Goal: Task Accomplishment & Management: Complete application form

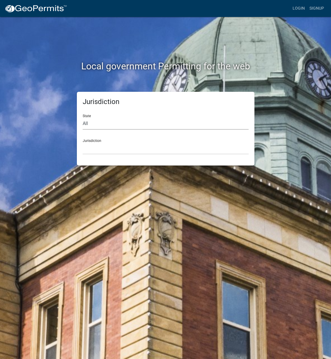
click at [104, 127] on select "All [US_STATE] [US_STATE] [US_STATE] [US_STATE] [US_STATE] [US_STATE] [US_STATE…" at bounding box center [166, 124] width 166 height 12
select select "[US_STATE]"
click at [83, 118] on select "All [US_STATE] [US_STATE] [US_STATE] [US_STATE] [US_STATE] [US_STATE] [US_STATE…" at bounding box center [166, 124] width 166 height 12
click at [103, 147] on select "[GEOGRAPHIC_DATA], [US_STATE] [GEOGRAPHIC_DATA], [US_STATE] [GEOGRAPHIC_DATA], …" at bounding box center [166, 148] width 166 height 12
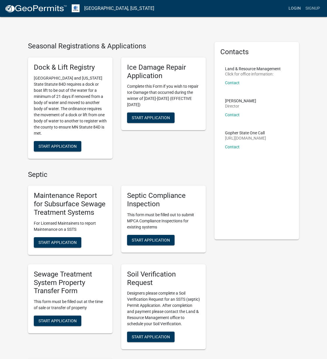
click at [293, 10] on link "Login" at bounding box center [294, 8] width 17 height 11
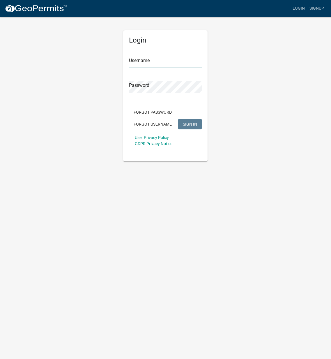
type input "Crescentseptic"
click at [187, 123] on span "SIGN IN" at bounding box center [190, 123] width 14 height 5
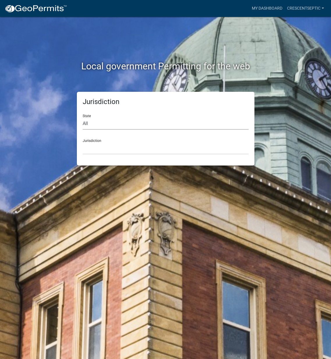
click at [151, 124] on select "All [US_STATE] [US_STATE] [US_STATE] [US_STATE] [US_STATE] [US_STATE] [US_STATE…" at bounding box center [166, 124] width 166 height 12
select select "[US_STATE]"
click at [83, 118] on select "All [US_STATE] [US_STATE] [US_STATE] [US_STATE] [US_STATE] [US_STATE] [US_STATE…" at bounding box center [166, 124] width 166 height 12
drag, startPoint x: 145, startPoint y: 151, endPoint x: 145, endPoint y: 155, distance: 3.8
click at [145, 151] on select "[GEOGRAPHIC_DATA], [US_STATE] [GEOGRAPHIC_DATA], [US_STATE] [GEOGRAPHIC_DATA], …" at bounding box center [166, 148] width 166 height 12
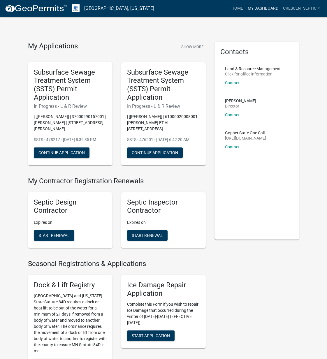
click at [267, 4] on link "My Dashboard" at bounding box center [262, 8] width 35 height 11
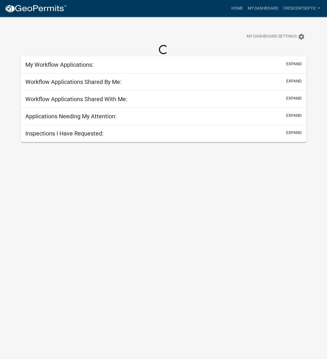
select select "3: 100"
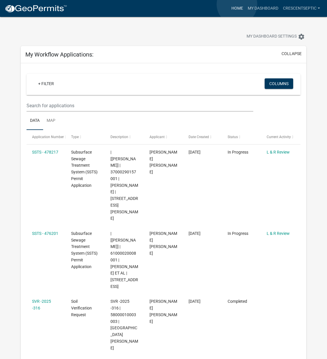
click at [237, 4] on link "Home" at bounding box center [237, 8] width 16 height 11
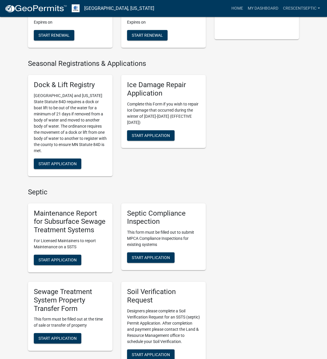
scroll to position [204, 0]
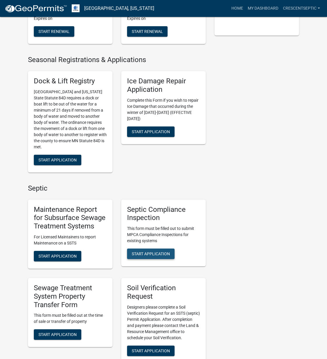
click at [164, 256] on span "Start Application" at bounding box center [151, 253] width 38 height 5
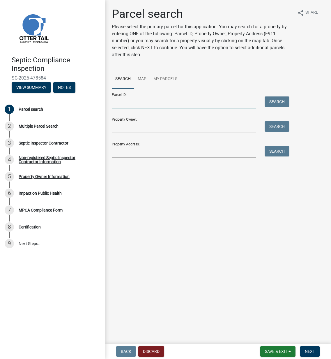
click at [170, 99] on input "Parcel ID:" at bounding box center [184, 102] width 144 height 12
paste input "17000991291000"
type input "17000991291000"
click at [284, 101] on button "Search" at bounding box center [277, 101] width 25 height 10
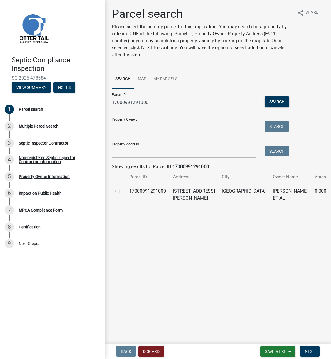
click at [122, 188] on label at bounding box center [122, 188] width 0 height 0
click at [122, 191] on input "radio" at bounding box center [124, 190] width 4 height 4
radio input "true"
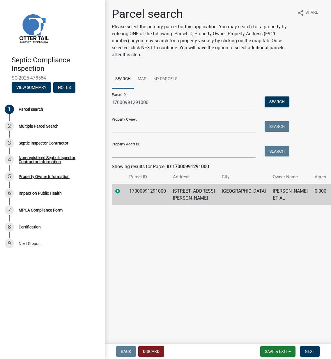
click at [318, 357] on nav "Back Discard Save & Exit Save Save & Exit Next" at bounding box center [218, 351] width 226 height 15
click at [314, 353] on span "Next" at bounding box center [310, 351] width 10 height 5
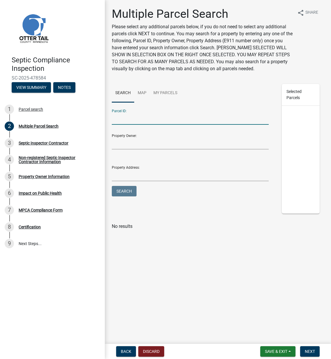
click at [133, 117] on input "Parcel ID:" at bounding box center [190, 119] width 157 height 12
paste input "17000991290000"
type input "17000991290000"
click at [129, 191] on button "Search" at bounding box center [124, 191] width 25 height 10
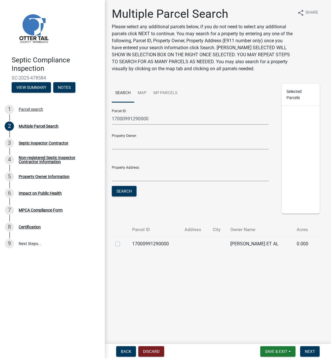
click at [122, 240] on label at bounding box center [122, 240] width 0 height 0
click at [122, 244] on input "checkbox" at bounding box center [124, 242] width 4 height 4
checkbox input "true"
click at [306, 351] on span "Next" at bounding box center [310, 351] width 10 height 5
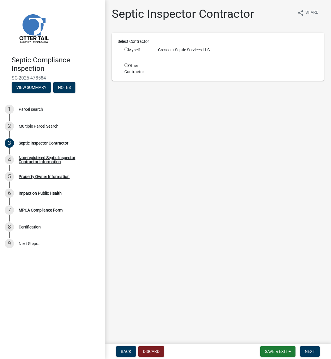
click at [127, 50] on input "radio" at bounding box center [126, 49] width 4 height 4
radio input "true"
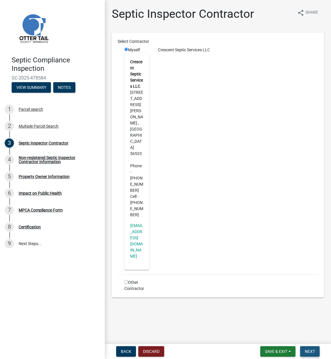
click at [309, 350] on span "Next" at bounding box center [310, 351] width 10 height 5
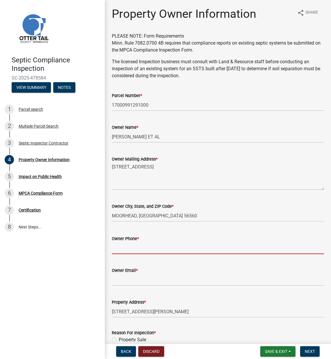
click at [121, 248] on input "Owner Phone *" at bounding box center [218, 248] width 212 height 12
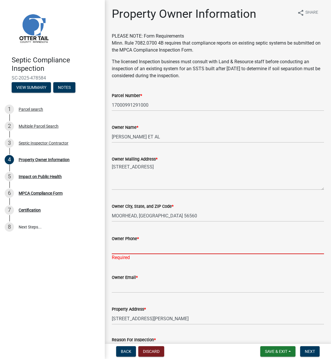
click at [123, 246] on input "Owner Phone *" at bounding box center [218, 248] width 212 height 12
paste input "[PHONE_NUMBER]"
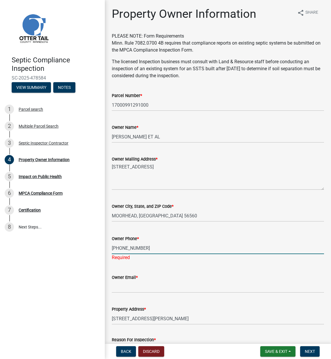
type input "[PHONE_NUMBER]"
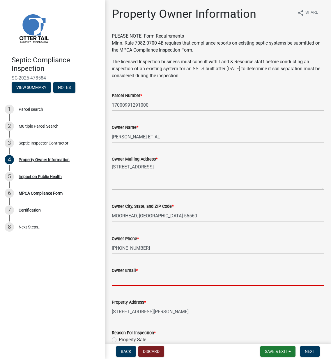
click at [120, 282] on input "Owner Email *" at bounding box center [218, 280] width 212 height 12
paste input "rkvalvog"
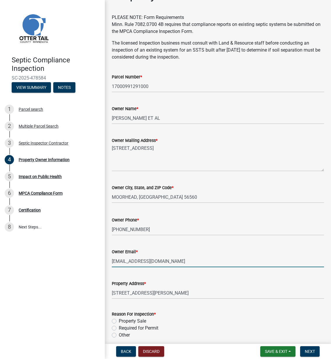
scroll to position [44, 0]
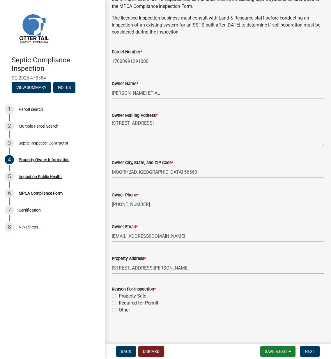
type input "[EMAIL_ADDRESS][DOMAIN_NAME]"
click at [119, 294] on label "Property Sale" at bounding box center [132, 296] width 27 height 7
click at [119, 294] on input "Property Sale" at bounding box center [121, 295] width 4 height 4
radio input "true"
click at [313, 350] on span "Next" at bounding box center [310, 351] width 10 height 5
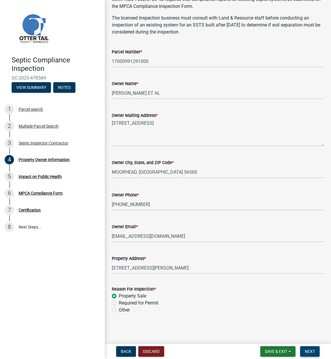
scroll to position [0, 0]
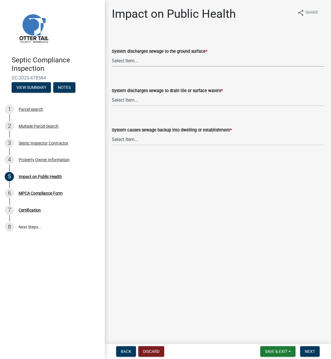
drag, startPoint x: 131, startPoint y: 59, endPoint x: 130, endPoint y: 65, distance: 6.5
click at [131, 59] on select "Select Item... Yes No" at bounding box center [218, 61] width 212 height 12
click at [112, 55] on select "Select Item... Yes No" at bounding box center [218, 61] width 212 height 12
select select "9c5ef684-d0d4-4879-ab12-905ddbd81a72"
click at [131, 101] on select "Select Item... Yes No" at bounding box center [218, 100] width 212 height 12
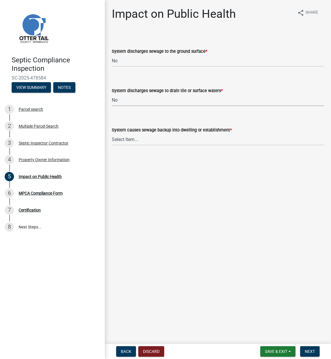
click at [112, 94] on select "Select Item... Yes No" at bounding box center [218, 100] width 212 height 12
select select "7d491a2b-e9f0-4952-b474-53ca749b22af"
click at [132, 140] on select "Select Item... Yes No" at bounding box center [218, 139] width 212 height 12
click at [112, 133] on select "Select Item... Yes No" at bounding box center [218, 139] width 212 height 12
select select "6e07b46b-a403-4f3e-b4fc-218acc732c01"
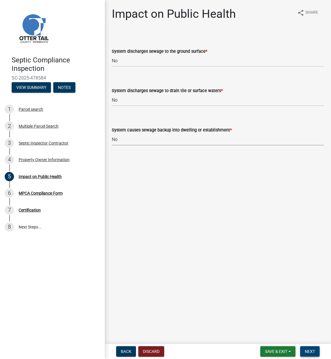
click at [312, 352] on span "Next" at bounding box center [310, 351] width 10 height 5
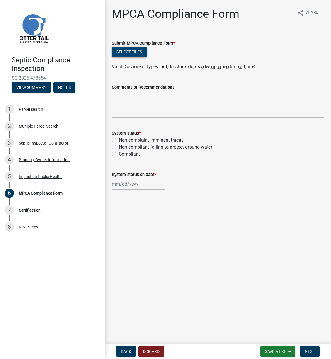
click at [131, 52] on button "Select files" at bounding box center [129, 52] width 35 height 10
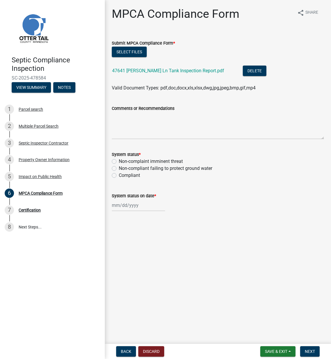
click at [119, 174] on label "Compliant" at bounding box center [129, 175] width 21 height 7
click at [119, 174] on input "Compliant" at bounding box center [121, 174] width 4 height 4
radio input "true"
click at [121, 205] on div at bounding box center [138, 205] width 53 height 12
select select "9"
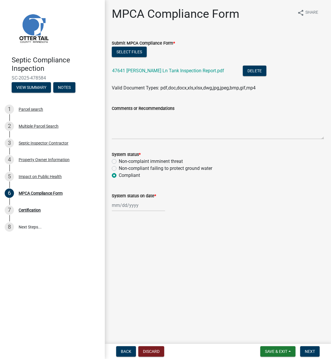
select select "2025"
click at [145, 247] on div "11" at bounding box center [145, 245] width 9 height 9
type input "[DATE]"
click at [282, 350] on span "Save & Exit" at bounding box center [276, 351] width 22 height 5
click at [281, 341] on button "Save & Exit" at bounding box center [272, 336] width 47 height 14
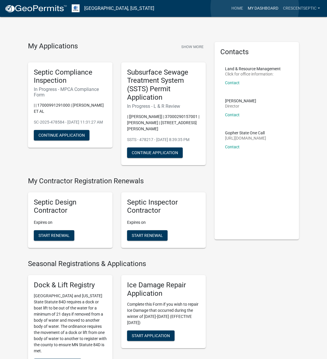
click at [255, 8] on link "My Dashboard" at bounding box center [262, 8] width 35 height 11
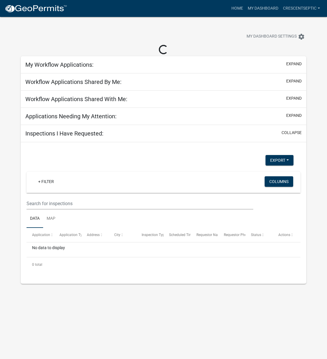
select select "3: 100"
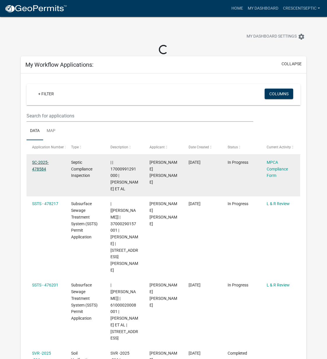
click at [36, 168] on link "SC-2025-478584" at bounding box center [40, 165] width 17 height 11
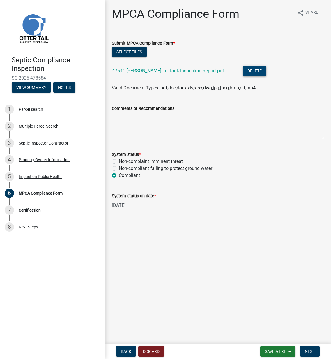
click at [243, 72] on button "Delete" at bounding box center [255, 71] width 24 height 10
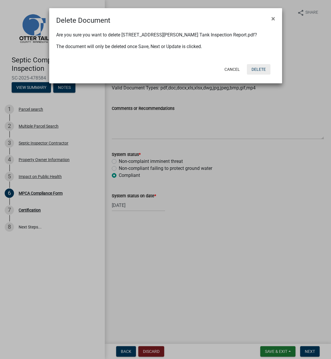
click at [255, 68] on button "Delete" at bounding box center [259, 69] width 24 height 10
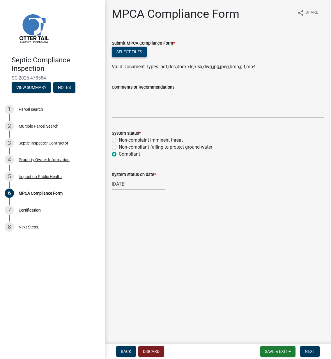
click at [138, 51] on button "Select files" at bounding box center [129, 52] width 35 height 10
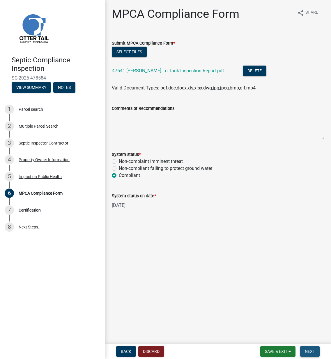
click at [307, 350] on span "Next" at bounding box center [310, 351] width 10 height 5
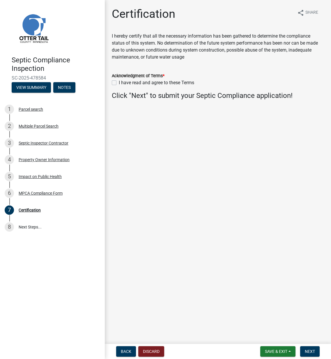
click at [119, 82] on label "I have read and agree to these Terms" at bounding box center [156, 82] width 75 height 7
click at [119, 82] on input "I have read and agree to these Terms" at bounding box center [121, 81] width 4 height 4
checkbox input "true"
click at [311, 352] on span "Next" at bounding box center [310, 351] width 10 height 5
